Goal: Navigation & Orientation: Find specific page/section

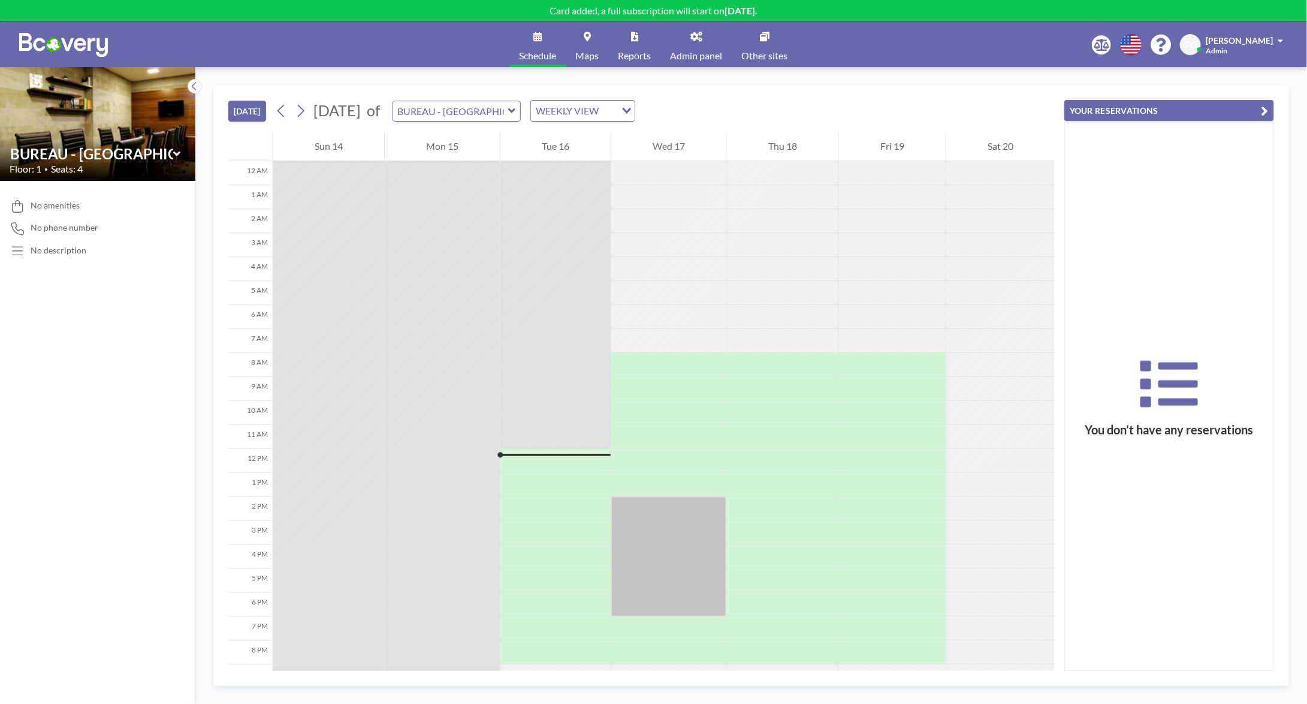
scroll to position [70, 0]
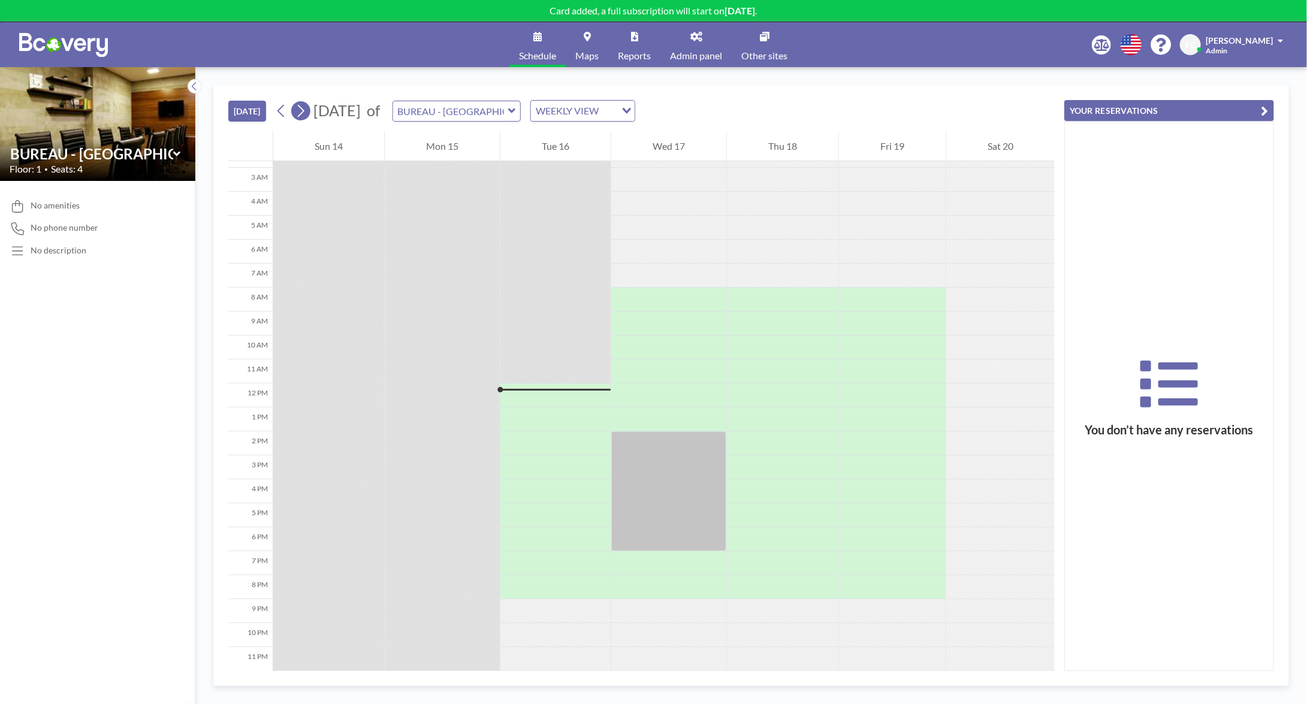
click at [306, 108] on icon at bounding box center [300, 111] width 11 height 18
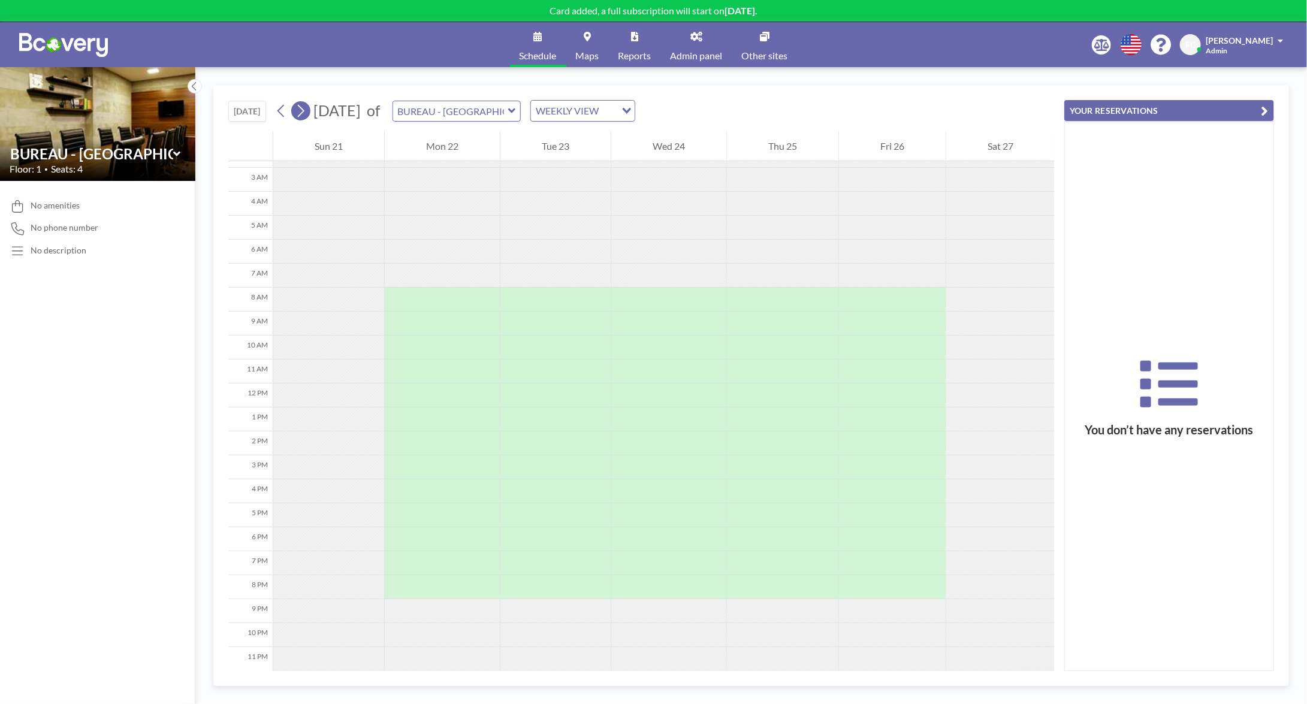
click at [306, 108] on icon at bounding box center [300, 111] width 11 height 18
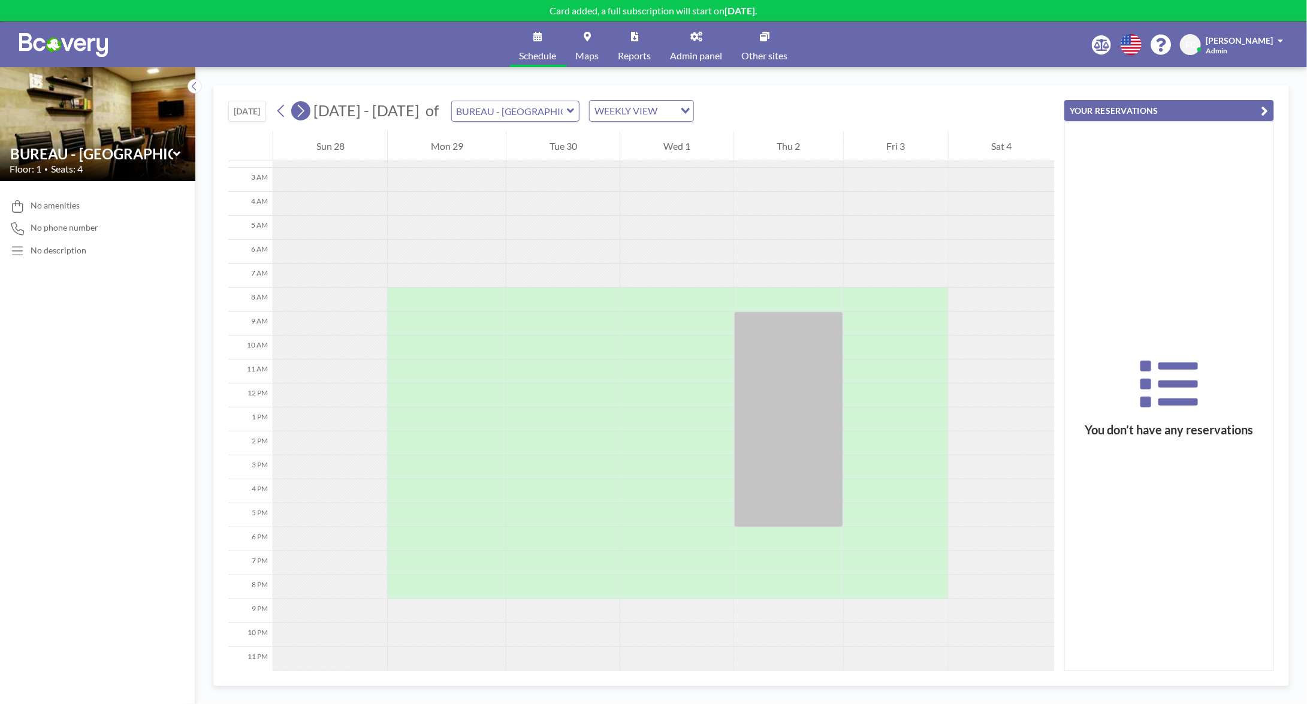
click at [306, 108] on icon at bounding box center [300, 111] width 11 height 18
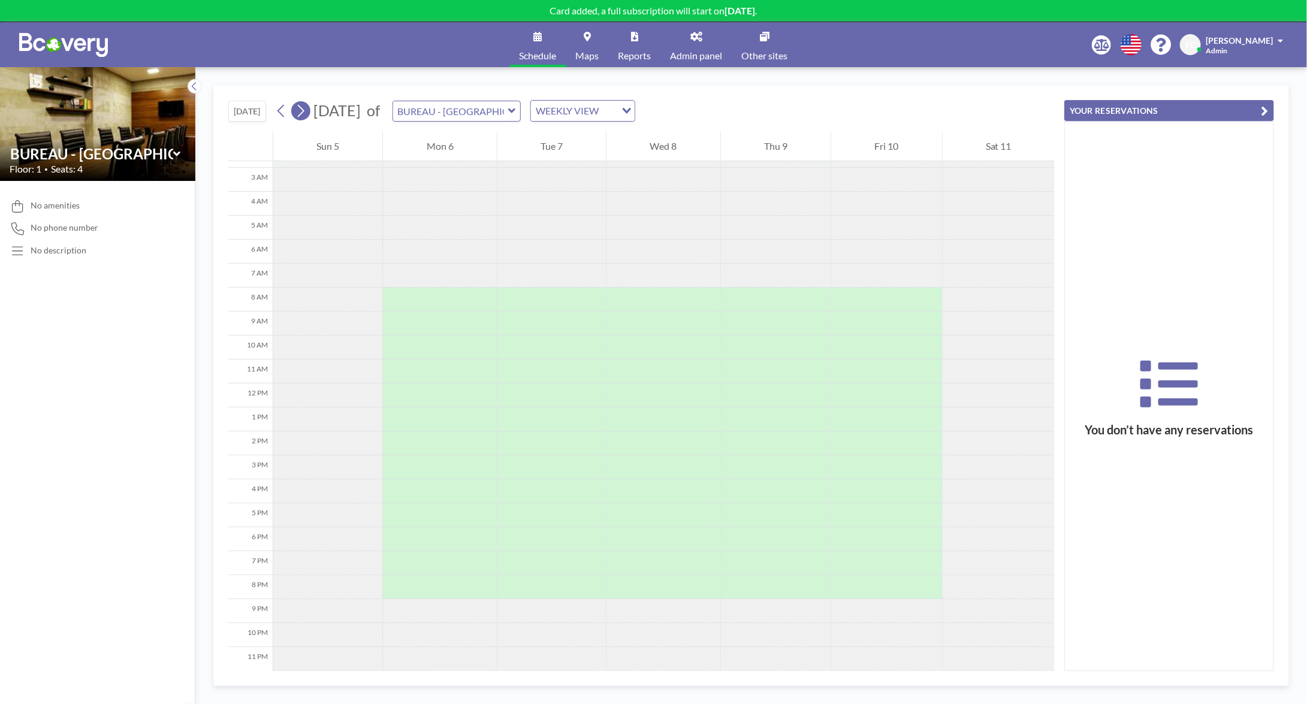
click at [306, 108] on icon at bounding box center [300, 111] width 11 height 18
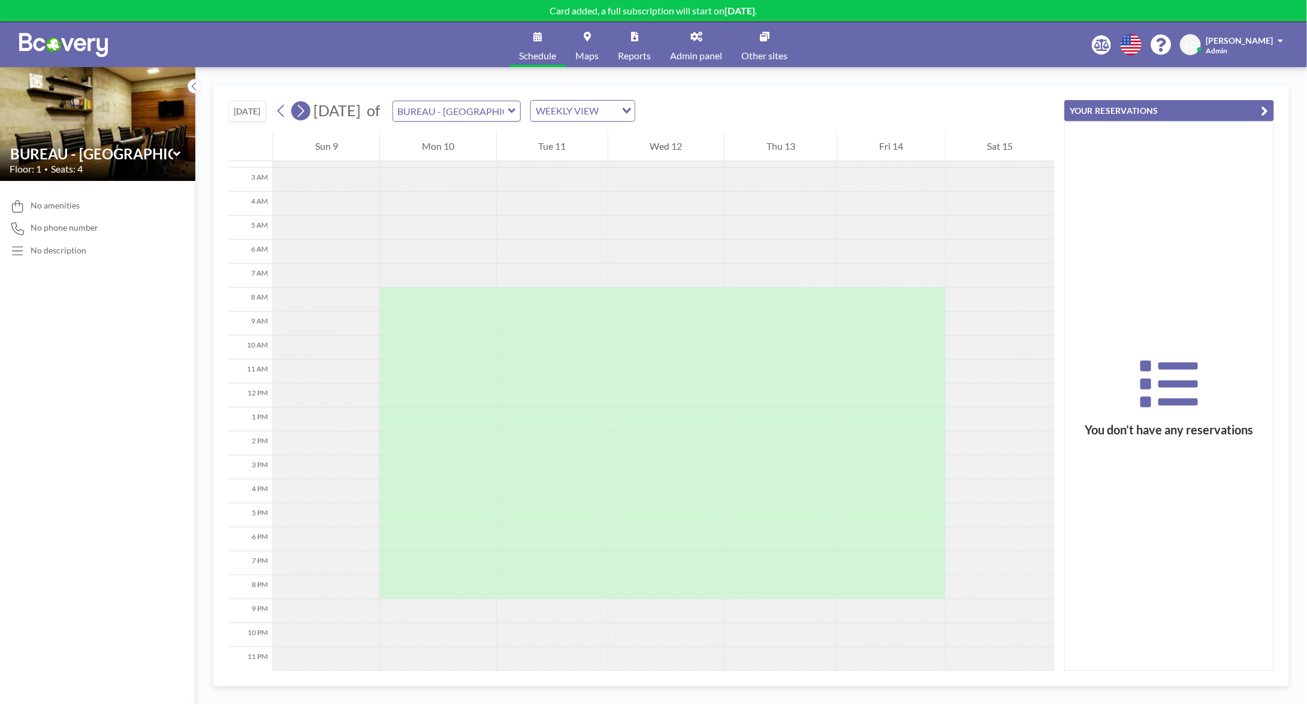
click at [306, 108] on icon at bounding box center [300, 111] width 11 height 18
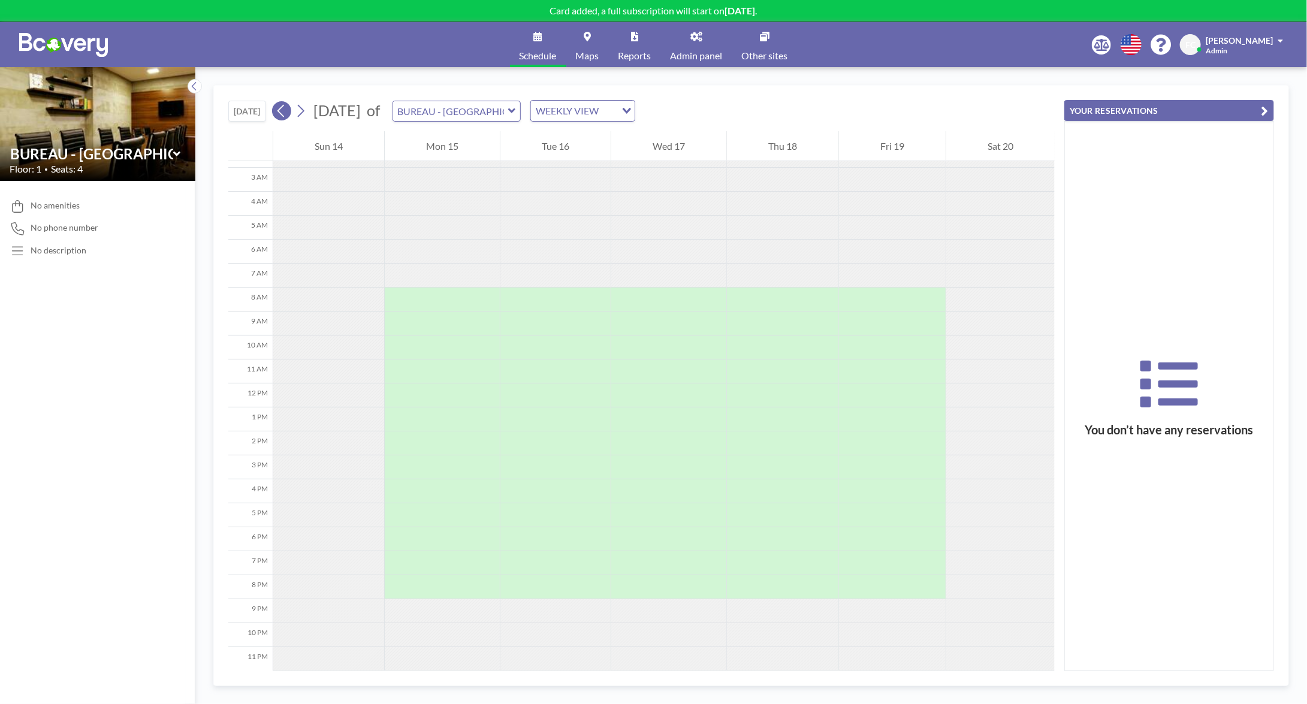
click at [287, 110] on icon at bounding box center [281, 111] width 11 height 18
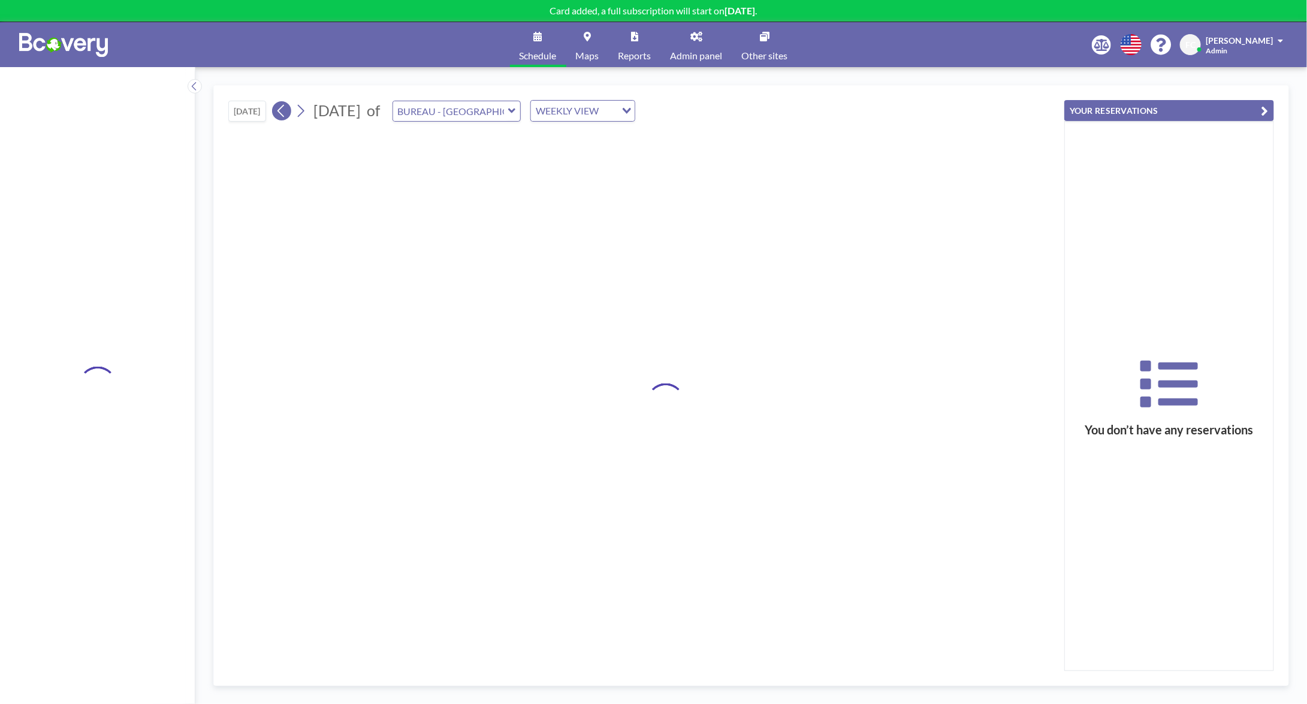
click at [287, 110] on icon at bounding box center [281, 111] width 11 height 18
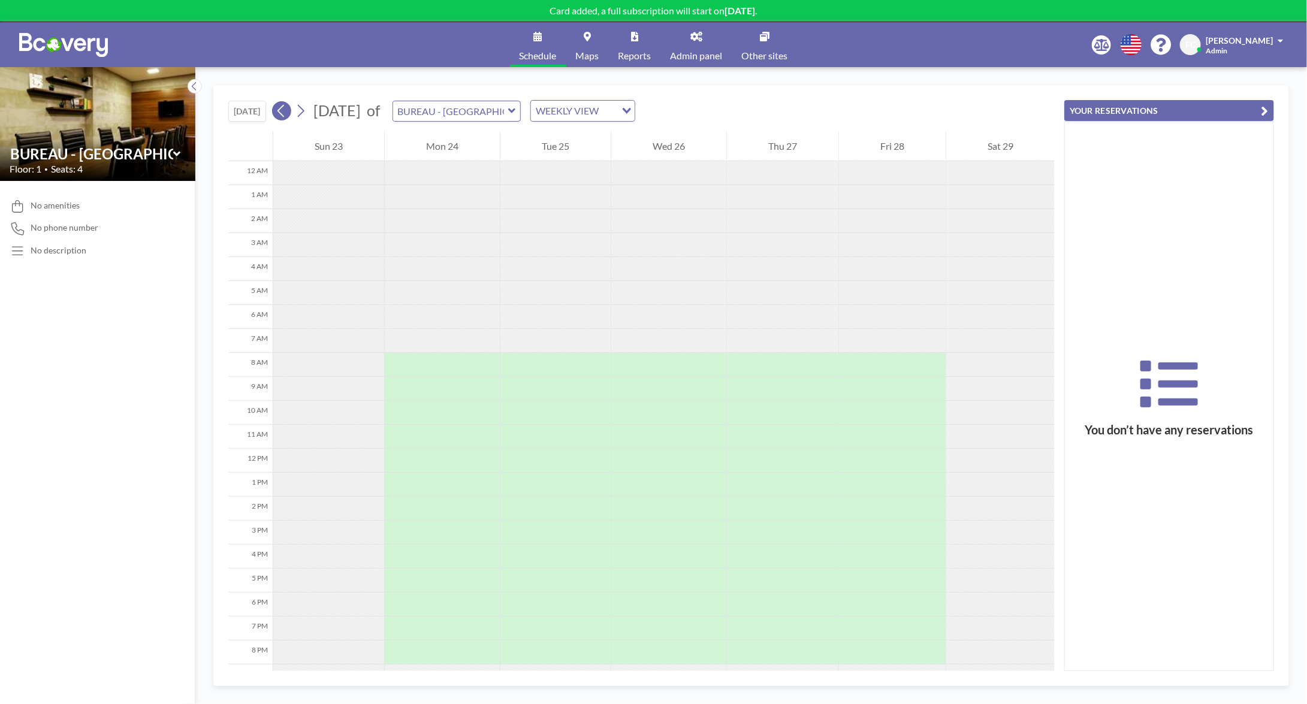
scroll to position [0, 0]
click at [287, 110] on icon at bounding box center [281, 111] width 11 height 18
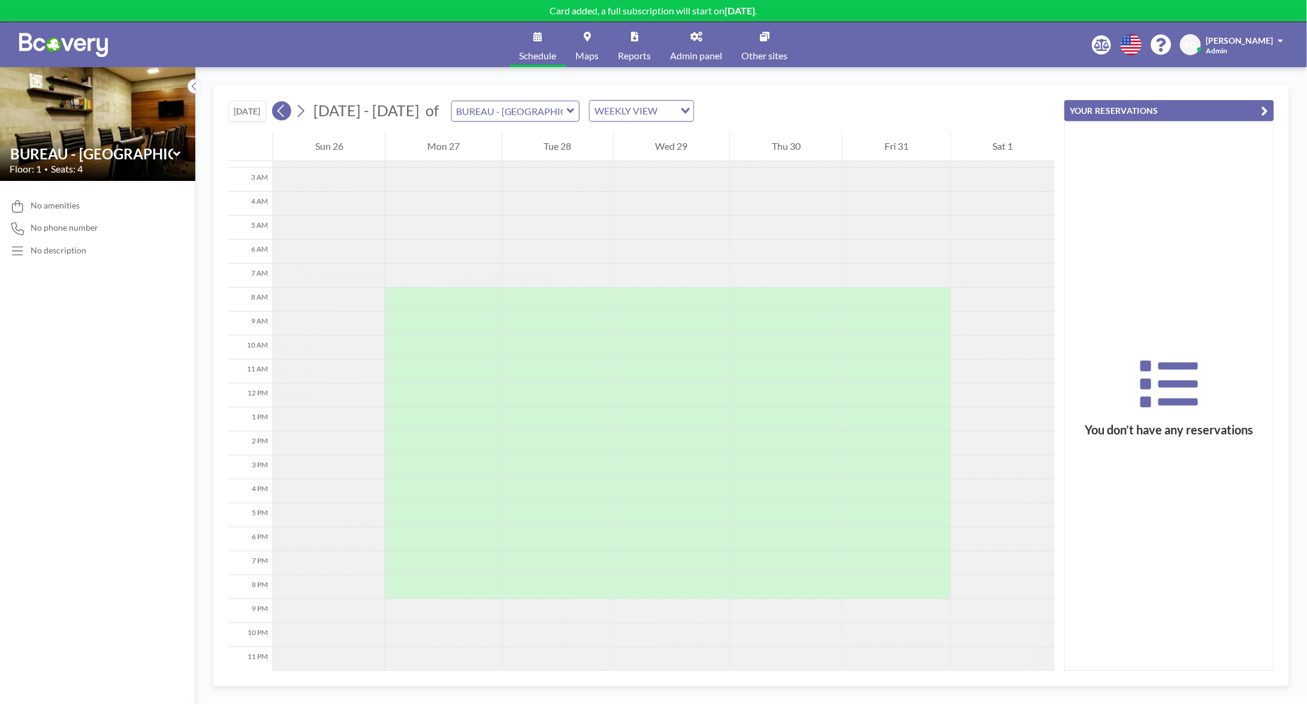
scroll to position [70, 0]
click at [537, 53] on span "Schedule" at bounding box center [538, 56] width 37 height 10
click at [87, 43] on img at bounding box center [63, 45] width 89 height 24
click at [79, 45] on img at bounding box center [63, 45] width 89 height 24
click at [613, 34] on link "Reports" at bounding box center [635, 44] width 52 height 45
